Goal: Task Accomplishment & Management: Manage account settings

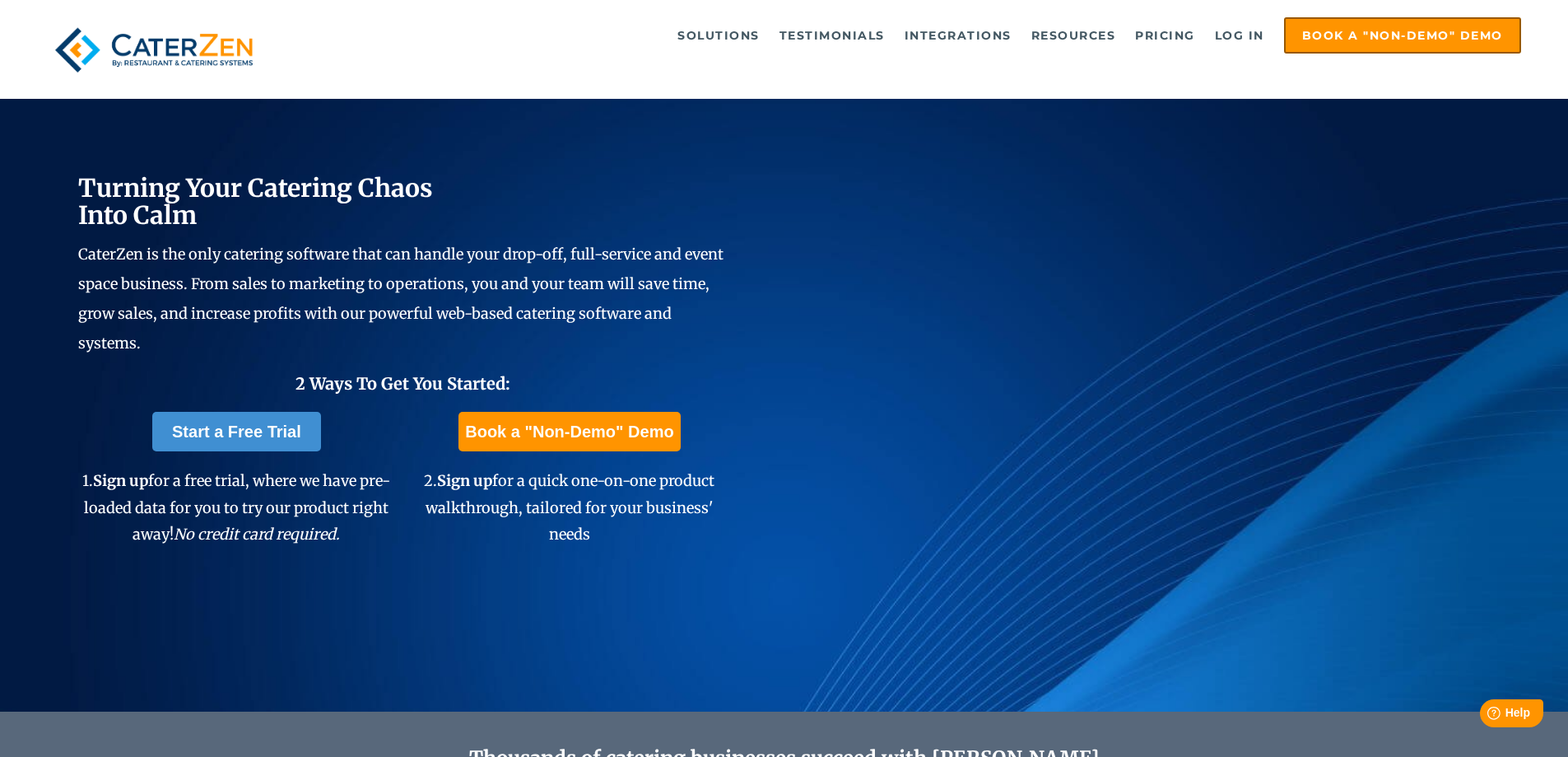
click at [1228, 18] on ul "Solutions Catering CRM Catering Sales Catering Management Catering Marketing Ca…" at bounding box center [909, 35] width 1222 height 36
click at [1228, 36] on link "Log in" at bounding box center [1239, 35] width 65 height 33
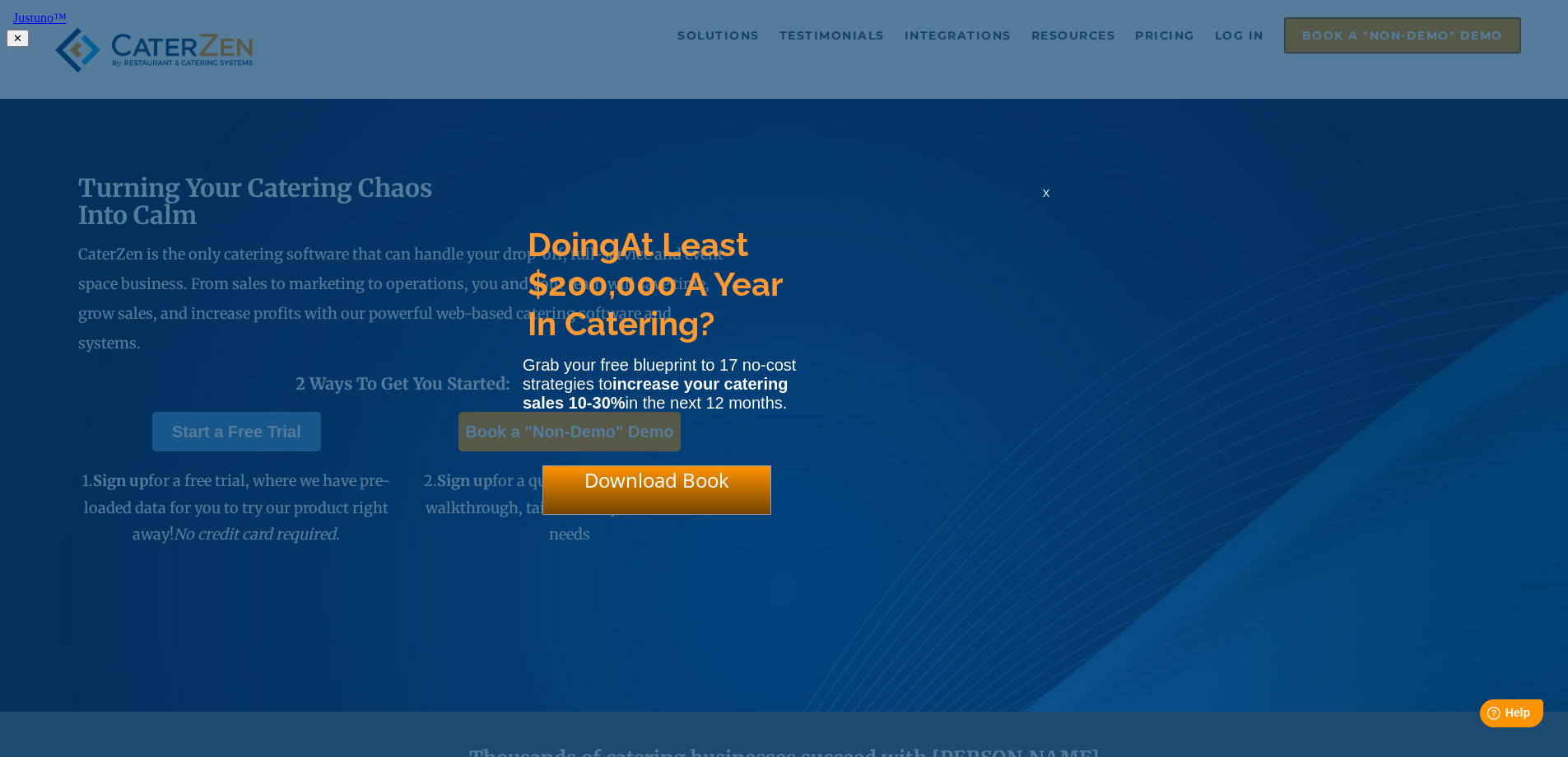
click at [1041, 199] on div "x" at bounding box center [1046, 192] width 26 height 15
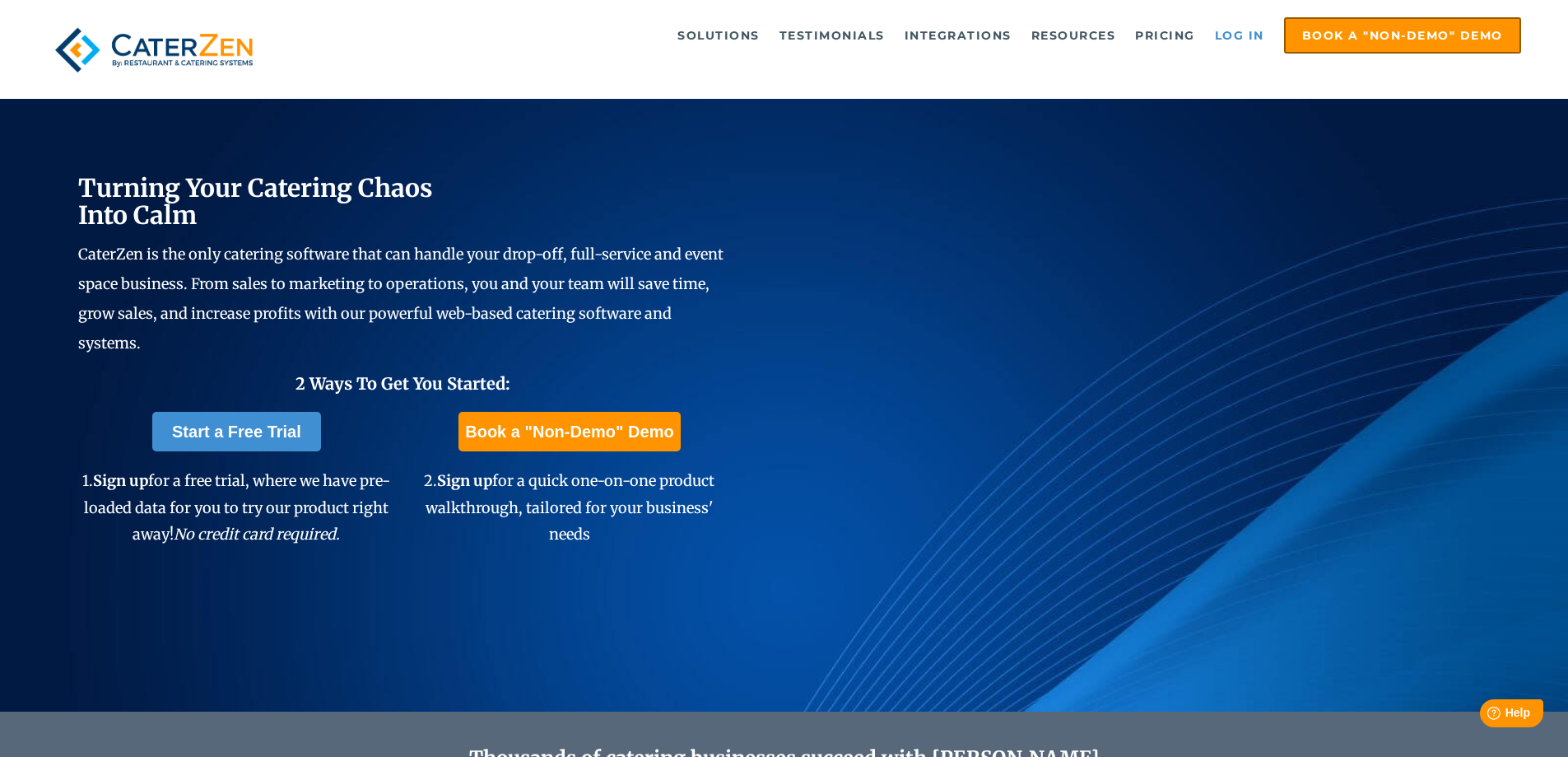
click at [1221, 36] on link "Log in" at bounding box center [1239, 35] width 65 height 33
